Goal: Use online tool/utility: Utilize a website feature to perform a specific function

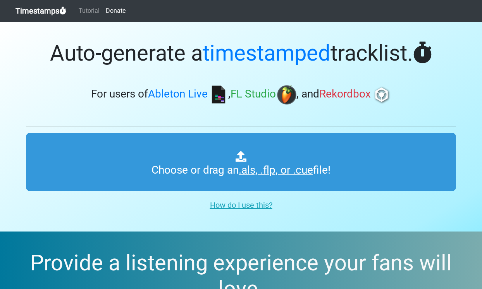
type input "C:\fakepath\HFR 510.als"
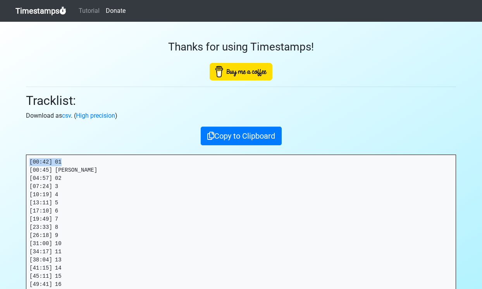
drag, startPoint x: 78, startPoint y: 158, endPoint x: 22, endPoint y: 154, distance: 56.0
click at [22, 154] on div "Thanks for using Timestamps! Tracklist: Download as csv . ( High precision ) Co…" at bounding box center [241, 187] width 442 height 330
click at [86, 169] on pre "[00:42] 01 [00:45] [PERSON_NAME] [04:57] 02 [07:24] 3 [10:19] 4 [13:11] 5 [17:1…" at bounding box center [241, 239] width 430 height 169
drag, startPoint x: 91, startPoint y: 169, endPoint x: 22, endPoint y: 169, distance: 68.6
click at [22, 169] on div "Thanks for using Timestamps! Tracklist: Download as csv . ( High precision ) Co…" at bounding box center [241, 187] width 442 height 330
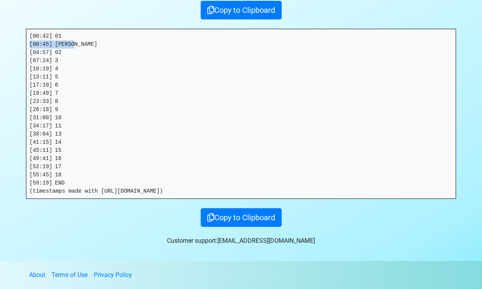
scroll to position [125, 0]
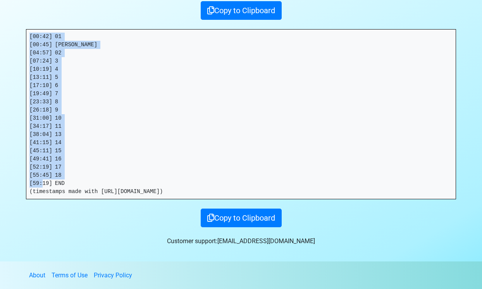
drag, startPoint x: 89, startPoint y: 183, endPoint x: 6, endPoint y: 17, distance: 186.4
click at [6, 17] on section "Thanks for using Timestamps! Tracklist: Download as csv . ( High precision ) Co…" at bounding box center [241, 78] width 482 height 365
copy pre "[00:42] 01 [00:45] [PERSON_NAME] [04:57] 02 [07:24] 3 [10:19] 4 [13:11] 5 [17:1…"
